Goal: Ask a question

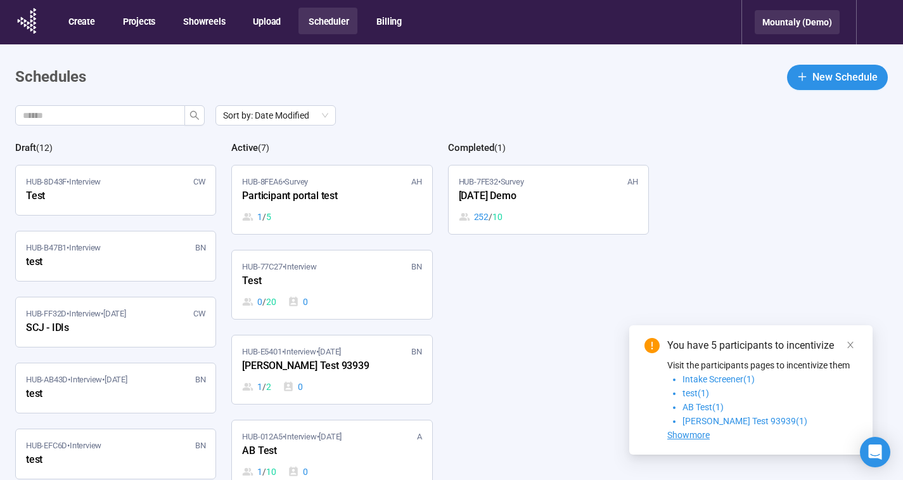
click at [810, 19] on div "Mountaly (Demo)" at bounding box center [797, 22] width 85 height 24
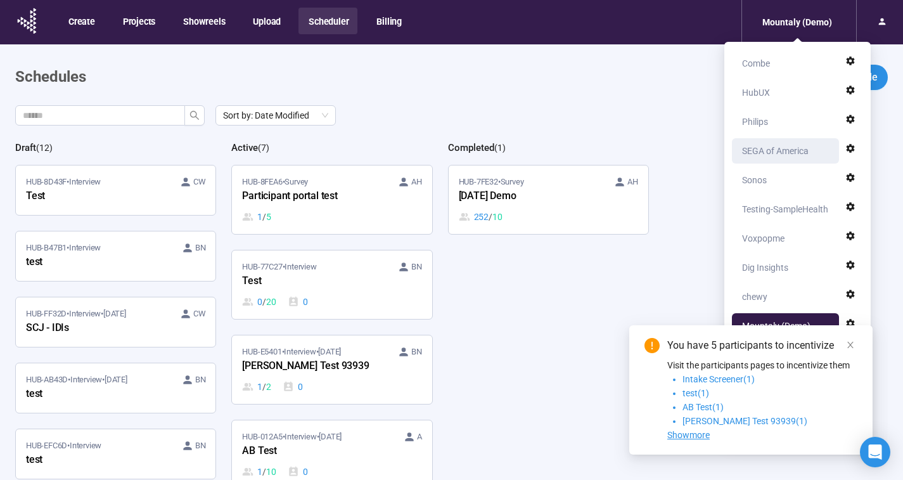
click at [788, 144] on div "SEGA of America" at bounding box center [775, 150] width 67 height 25
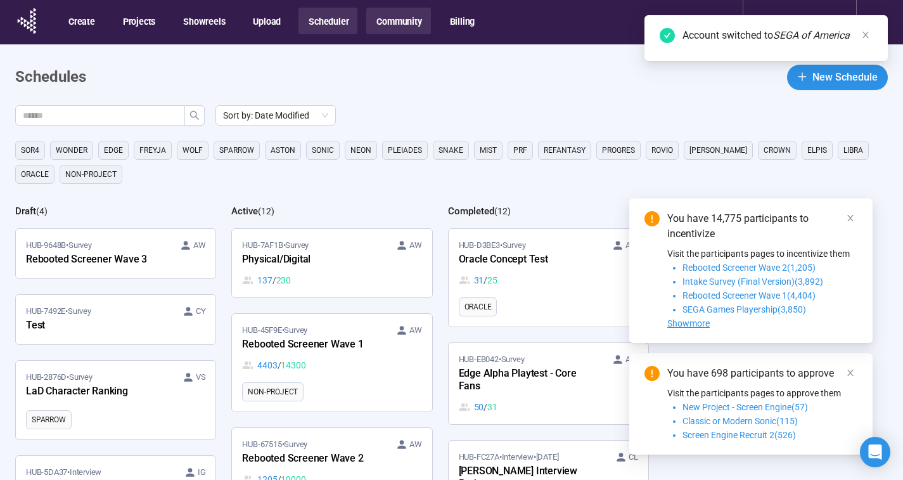
click at [405, 25] on button "Community" at bounding box center [398, 21] width 64 height 27
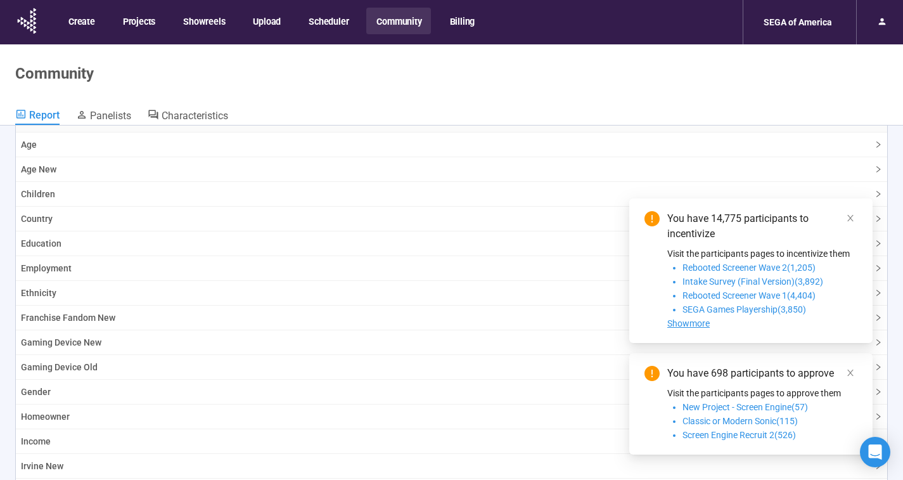
scroll to position [1431, 0]
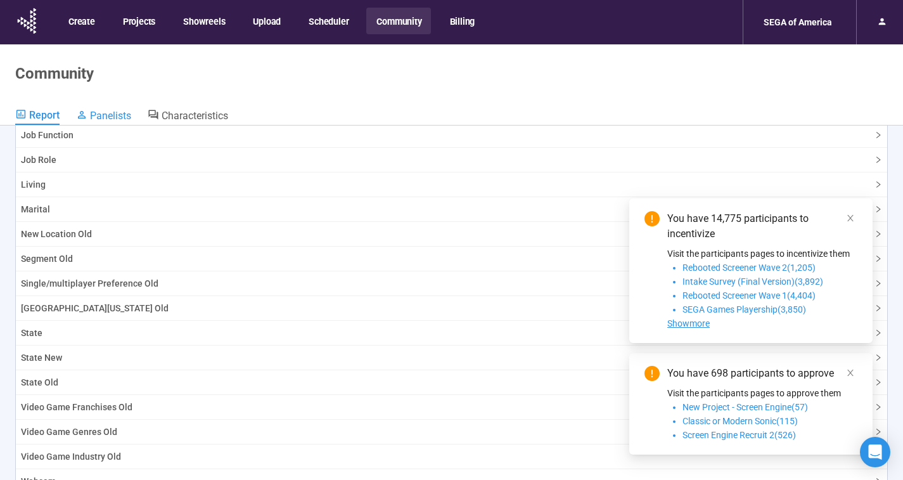
click at [113, 112] on span "Panelists" at bounding box center [110, 116] width 41 height 12
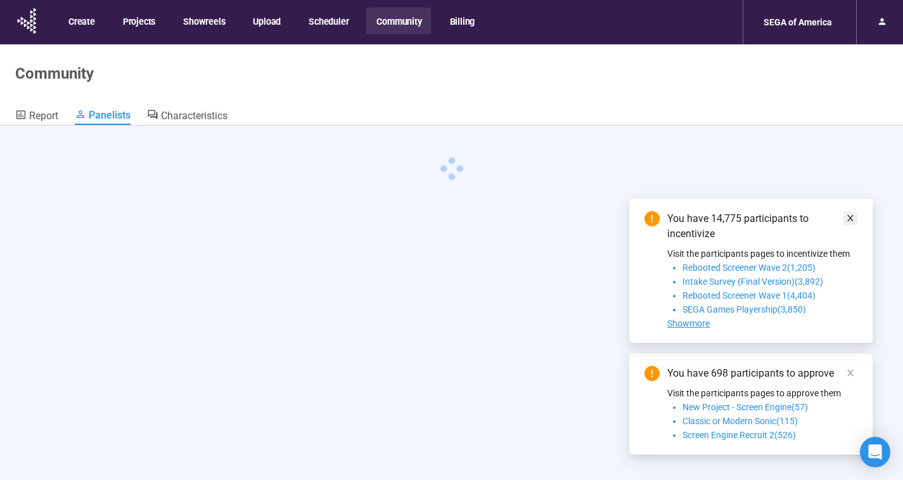
click at [850, 217] on icon "close" at bounding box center [850, 218] width 6 height 6
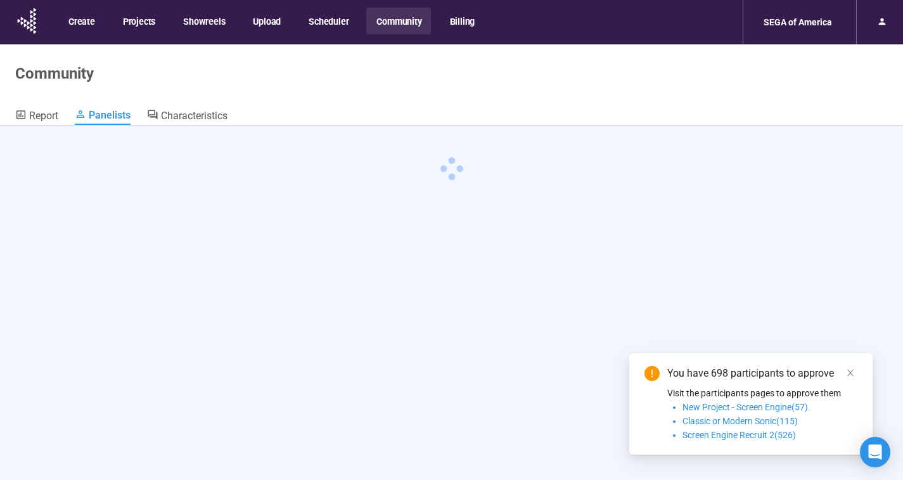
click at [855, 366] on div "You have 698 participants to approve" at bounding box center [762, 373] width 190 height 15
click at [852, 371] on icon "close" at bounding box center [850, 372] width 9 height 9
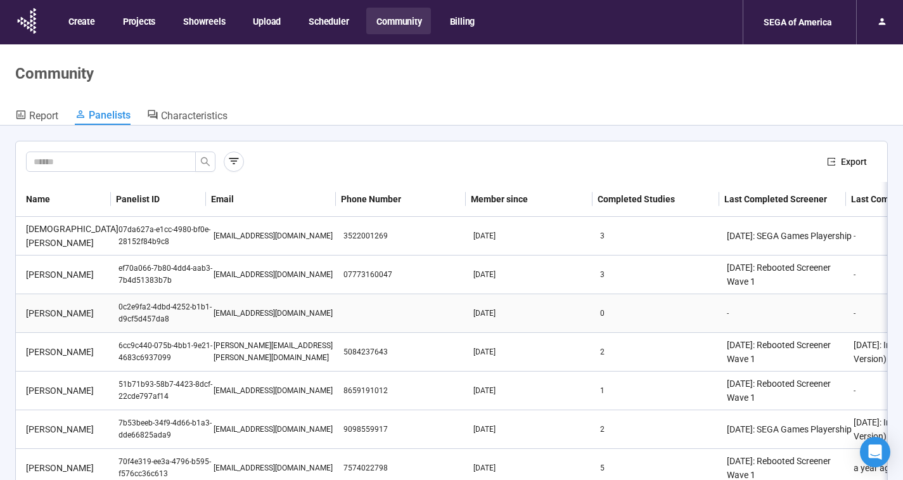
scroll to position [151, 0]
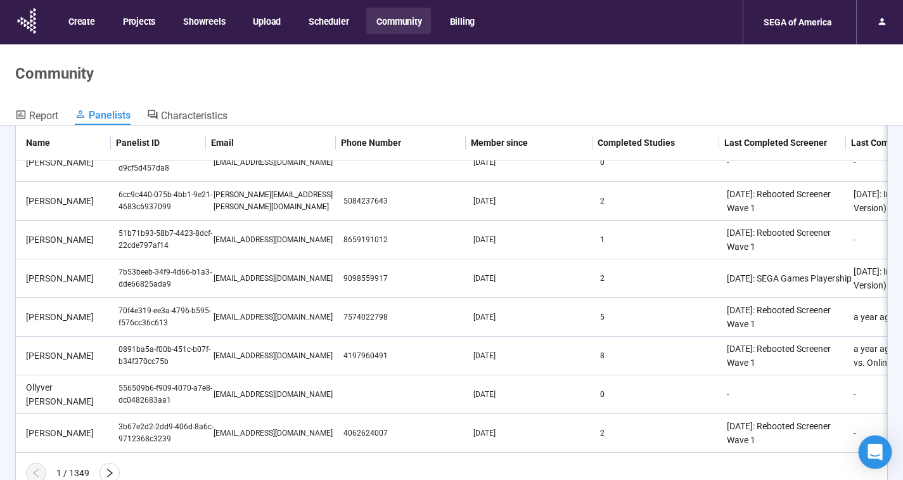
click at [869, 444] on div "Open Intercom Messenger" at bounding box center [876, 452] width 34 height 34
click at [876, 456] on icon "Open Intercom Messenger" at bounding box center [873, 450] width 21 height 21
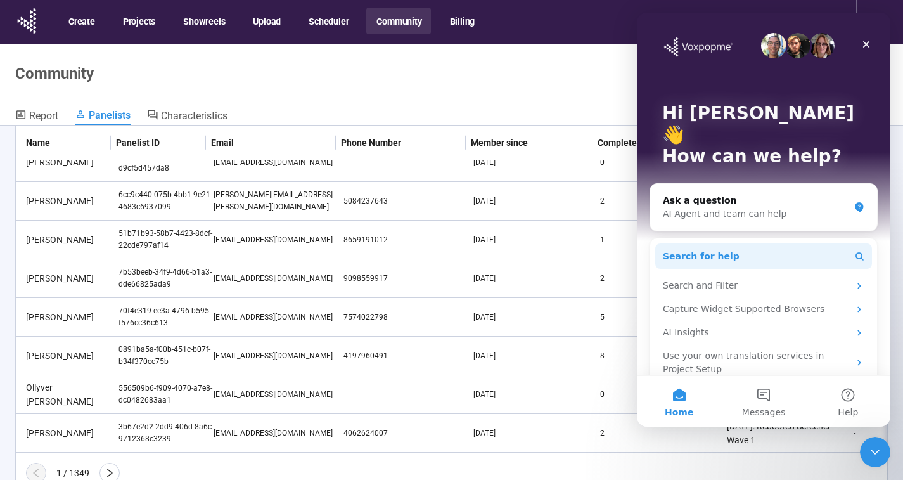
click at [743, 243] on button "Search for help" at bounding box center [763, 255] width 217 height 25
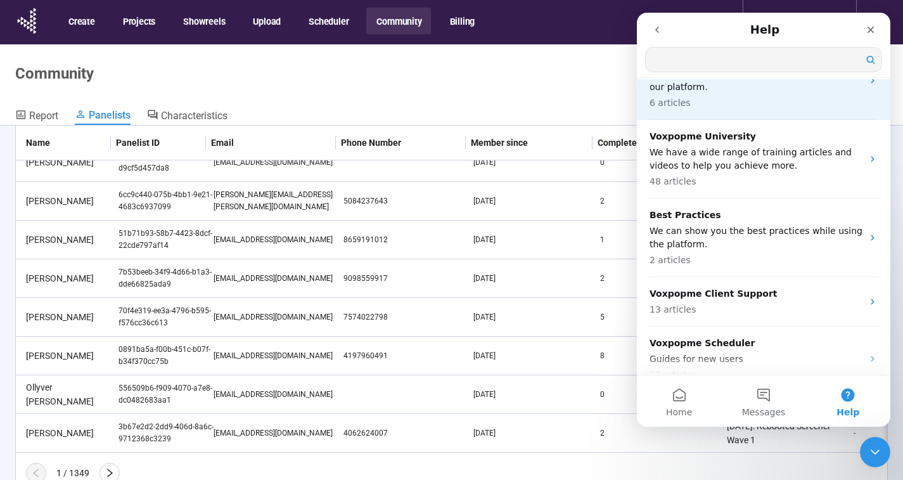
scroll to position [90, 0]
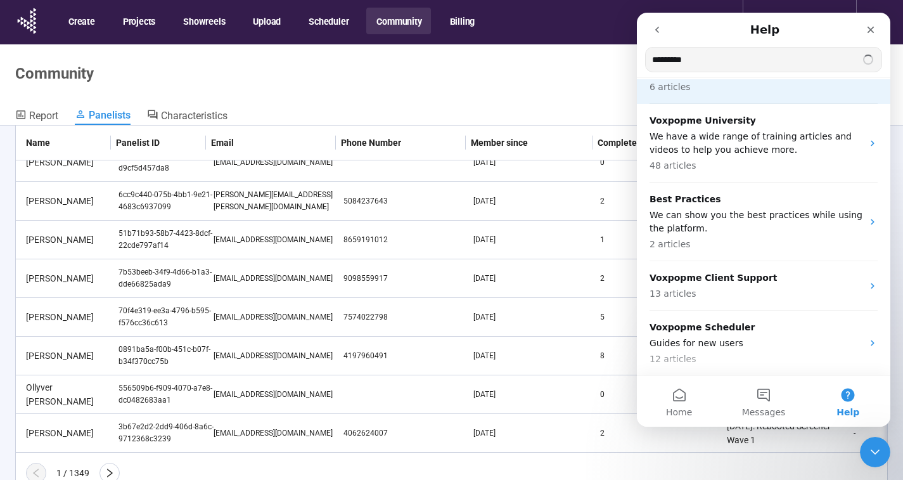
type input "*********"
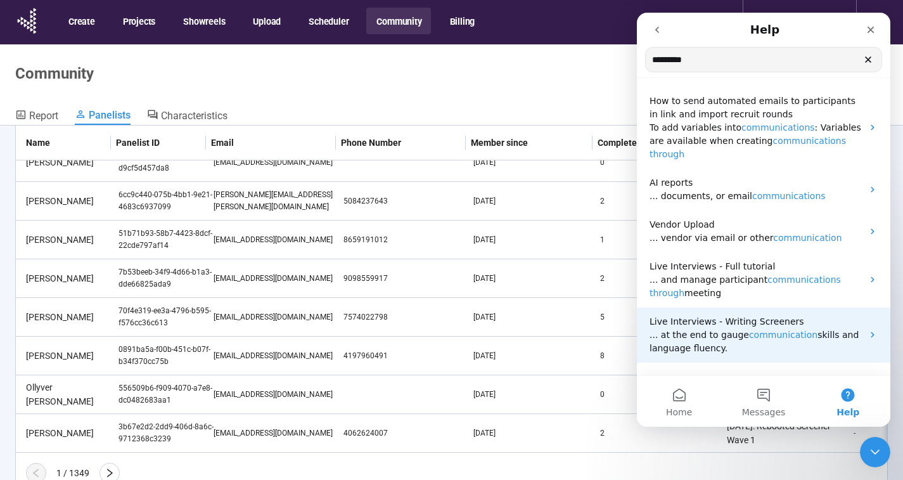
scroll to position [44, 0]
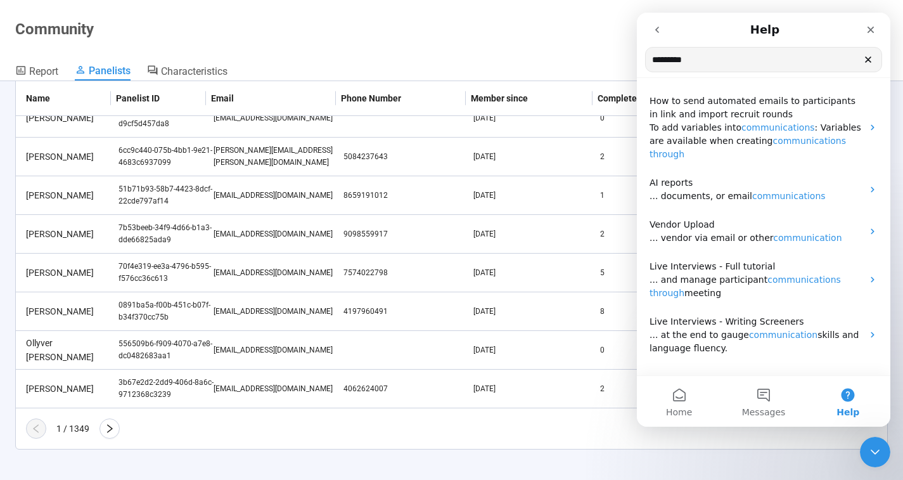
click at [795, 461] on div "Export Name Panelist ID Email Phone Number Member since Completed Studies Last …" at bounding box center [451, 280] width 903 height 399
